Goal: Transaction & Acquisition: Purchase product/service

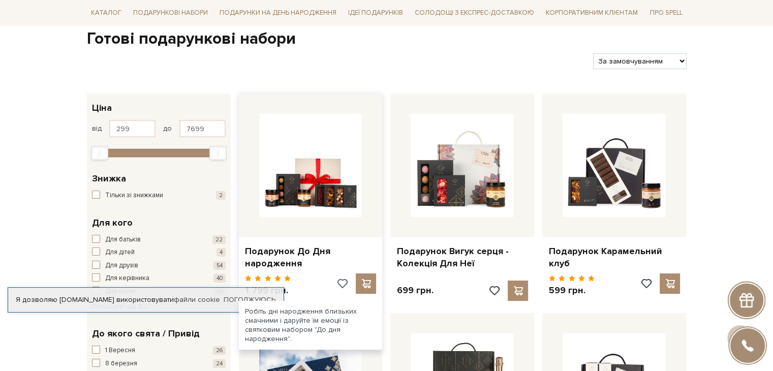
scroll to position [203, 0]
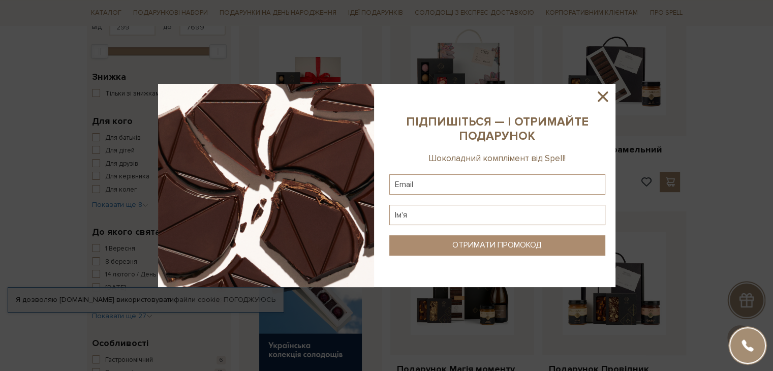
click at [604, 97] on icon at bounding box center [602, 96] width 17 height 17
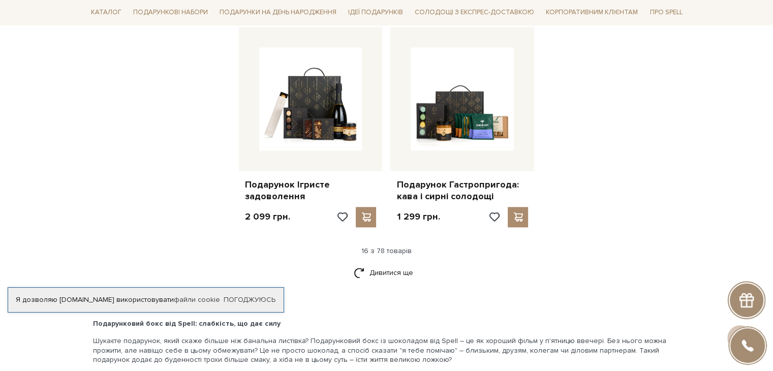
scroll to position [1271, 0]
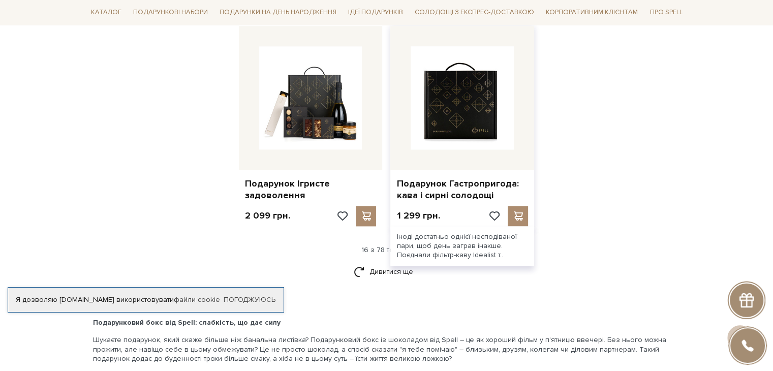
click at [449, 111] on img at bounding box center [462, 97] width 103 height 103
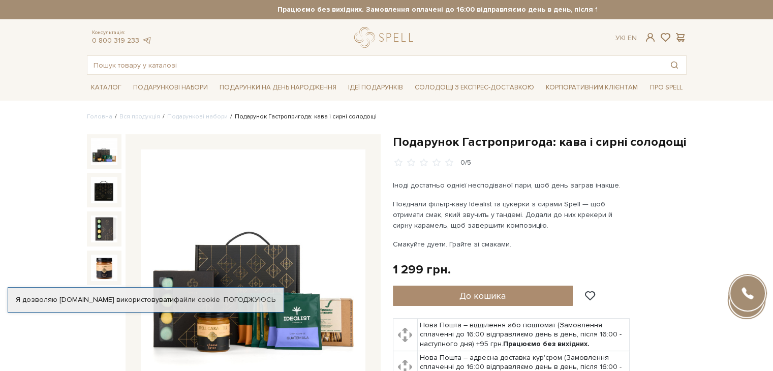
click at [106, 155] on img at bounding box center [104, 151] width 26 height 26
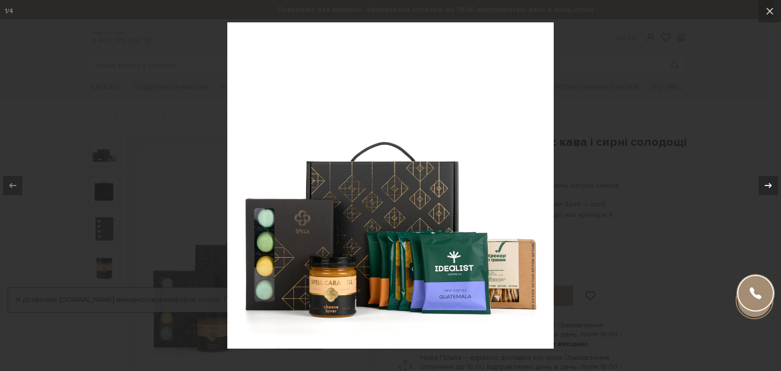
click at [762, 184] on icon at bounding box center [768, 185] width 12 height 12
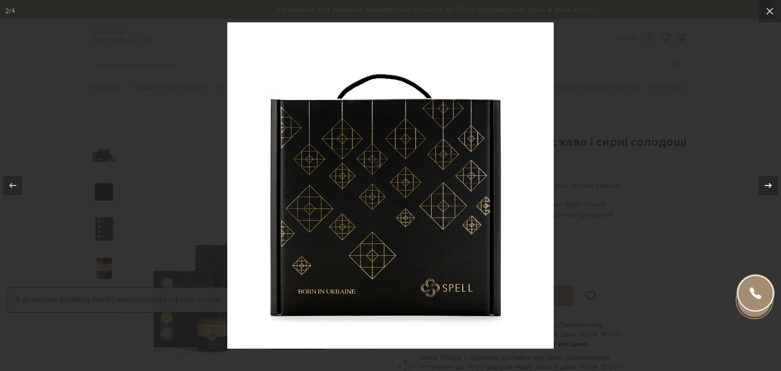
click at [759, 185] on div at bounding box center [767, 185] width 19 height 19
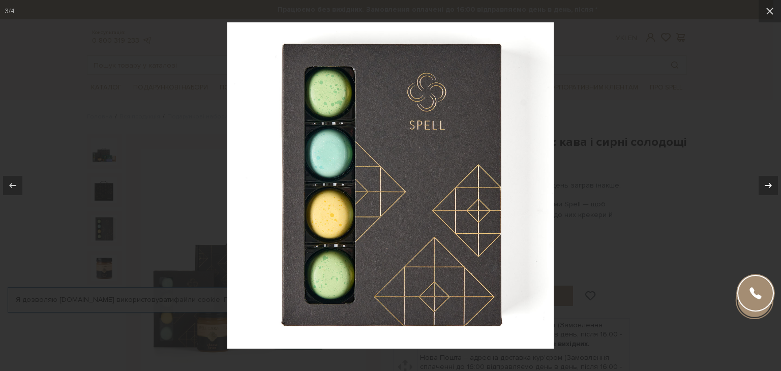
click at [754, 189] on button at bounding box center [763, 185] width 36 height 51
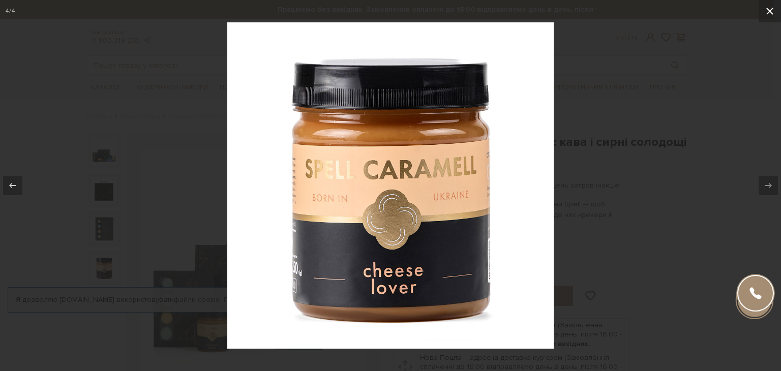
click at [766, 8] on icon at bounding box center [769, 11] width 12 height 12
